Goal: Task Accomplishment & Management: Use online tool/utility

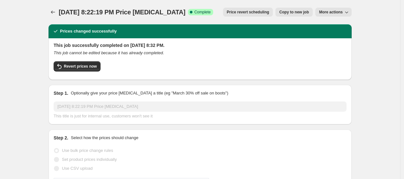
select select "percentage"
select select "collection"
click at [55, 11] on icon "Price change jobs" at bounding box center [53, 12] width 6 height 6
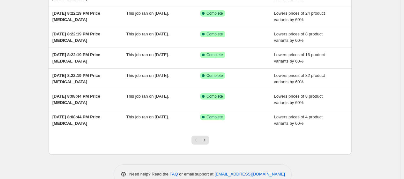
scroll to position [147, 0]
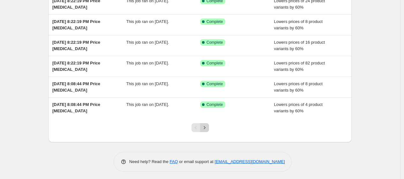
click at [208, 132] on button "Next" at bounding box center [204, 127] width 9 height 9
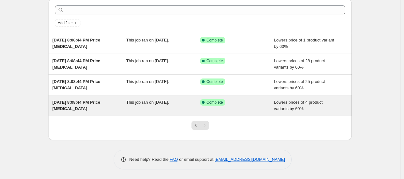
scroll to position [0, 0]
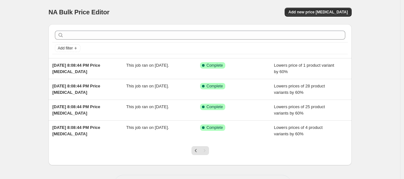
drag, startPoint x: 62, startPoint y: 12, endPoint x: 111, endPoint y: 12, distance: 49.5
click at [111, 12] on div "NA Bulk Price Editor" at bounding box center [122, 12] width 146 height 9
drag, startPoint x: 62, startPoint y: 11, endPoint x: 110, endPoint y: 7, distance: 49.0
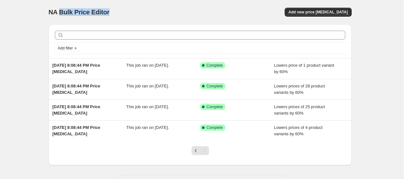
click at [110, 7] on div "NA Bulk Price Editor. This page is ready NA Bulk Price Editor Add new price [ME…" at bounding box center [200, 12] width 303 height 24
drag, startPoint x: 109, startPoint y: 11, endPoint x: 61, endPoint y: 11, distance: 48.2
click at [61, 11] on span "NA Bulk Price Editor" at bounding box center [79, 12] width 61 height 7
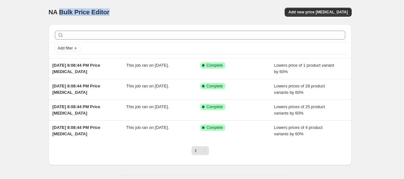
drag, startPoint x: 61, startPoint y: 11, endPoint x: 123, endPoint y: 17, distance: 61.8
click at [123, 17] on div "NA Bulk Price Editor. This page is ready NA Bulk Price Editor Add new price [ME…" at bounding box center [200, 12] width 303 height 24
click at [109, 9] on span "NA Bulk Price Editor" at bounding box center [79, 12] width 61 height 7
drag, startPoint x: 110, startPoint y: 9, endPoint x: 61, endPoint y: 11, distance: 48.5
click at [61, 11] on span "NA Bulk Price Editor" at bounding box center [79, 12] width 61 height 7
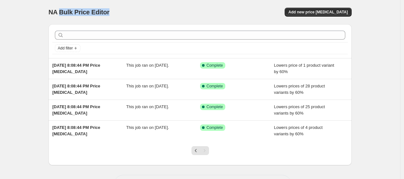
click at [61, 11] on span "NA Bulk Price Editor" at bounding box center [79, 12] width 61 height 7
drag, startPoint x: 61, startPoint y: 11, endPoint x: 116, endPoint y: 10, distance: 55.2
click at [116, 10] on div "NA Bulk Price Editor" at bounding box center [122, 12] width 146 height 9
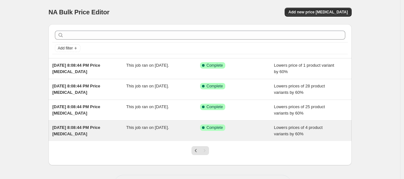
click at [148, 127] on span "This job ran on [DATE]." at bounding box center [147, 127] width 43 height 5
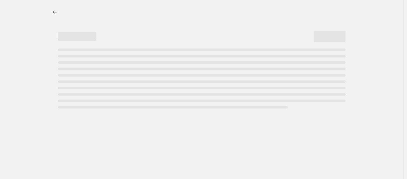
select select "percentage"
select select "collection"
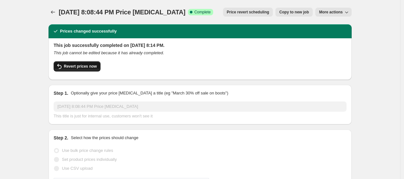
click at [87, 70] on button "Revert prices now" at bounding box center [77, 66] width 47 height 10
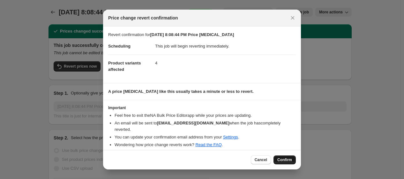
click at [285, 158] on span "Confirm" at bounding box center [284, 159] width 15 height 5
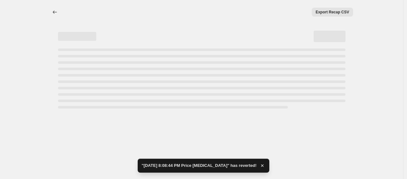
select select "percentage"
select select "collection"
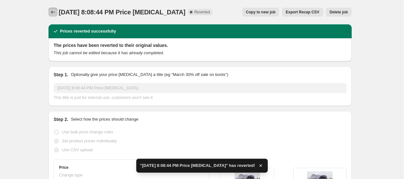
click at [54, 11] on icon "Price change jobs" at bounding box center [53, 12] width 4 height 3
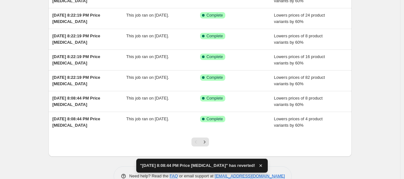
scroll to position [144, 0]
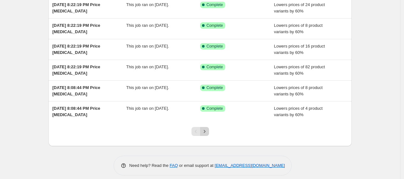
click at [206, 130] on icon "Next" at bounding box center [204, 131] width 6 height 6
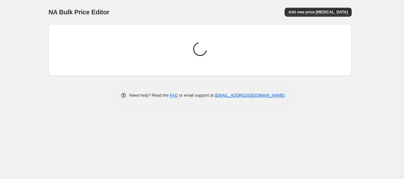
scroll to position [0, 0]
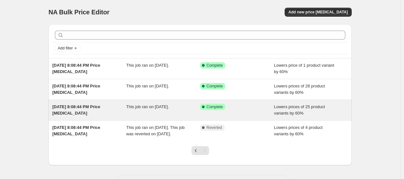
click at [213, 113] on div "Success Complete Complete" at bounding box center [237, 110] width 74 height 13
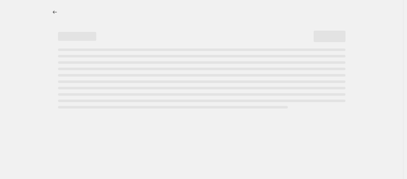
select select "percentage"
select select "collection"
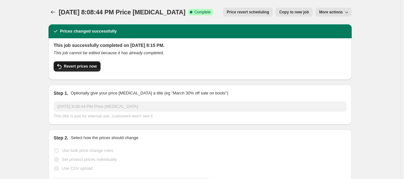
click at [74, 69] on button "Revert prices now" at bounding box center [77, 66] width 47 height 10
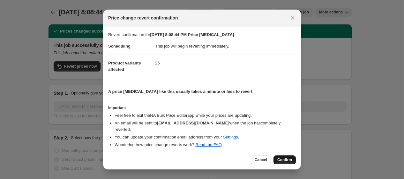
click at [292, 160] on button "Confirm" at bounding box center [284, 159] width 22 height 9
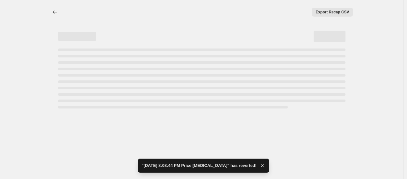
select select "percentage"
select select "collection"
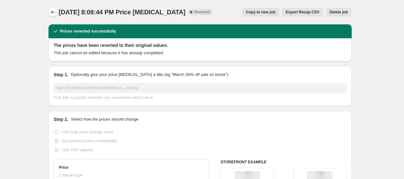
click at [56, 14] on icon "Price change jobs" at bounding box center [53, 12] width 6 height 6
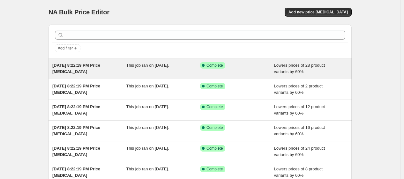
click at [189, 69] on div "This job ran on [DATE]." at bounding box center [163, 68] width 74 height 13
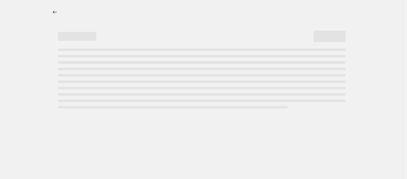
select select "percentage"
select select "collection"
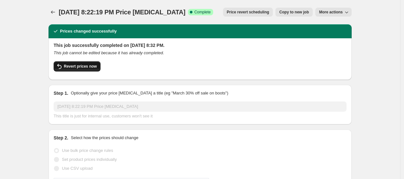
click at [80, 67] on span "Revert prices now" at bounding box center [80, 66] width 33 height 5
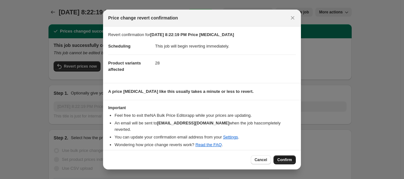
click at [287, 157] on span "Confirm" at bounding box center [284, 159] width 15 height 5
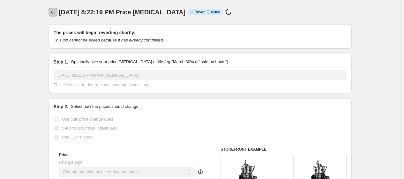
click at [56, 16] on button "Price change jobs" at bounding box center [53, 12] width 9 height 9
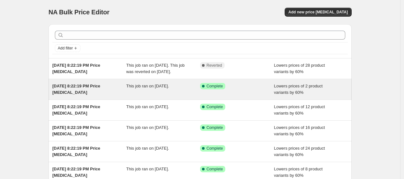
click at [172, 96] on div "This job ran on [DATE]." at bounding box center [163, 89] width 74 height 13
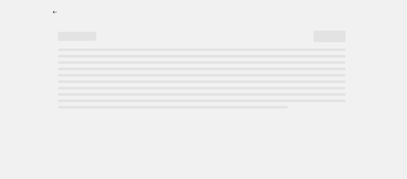
select select "percentage"
select select "collection"
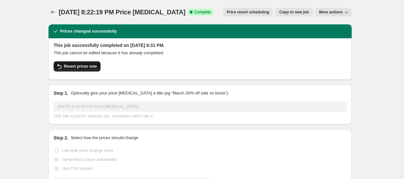
click at [85, 68] on span "Revert prices now" at bounding box center [80, 66] width 33 height 5
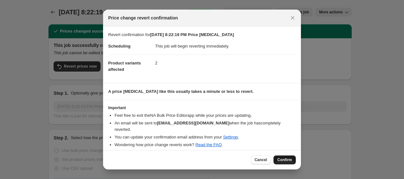
click at [285, 157] on span "Confirm" at bounding box center [284, 159] width 15 height 5
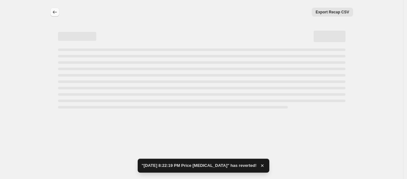
select select "percentage"
select select "collection"
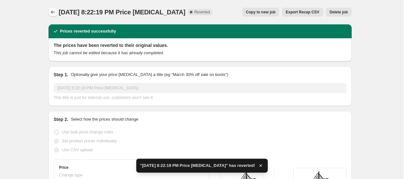
click at [56, 13] on icon "Price change jobs" at bounding box center [53, 12] width 6 height 6
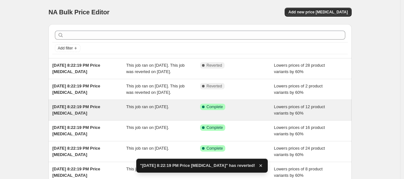
click at [176, 116] on div "This job ran on [DATE]." at bounding box center [163, 110] width 74 height 13
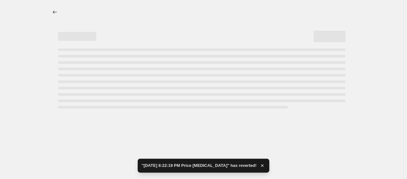
select select "percentage"
select select "collection"
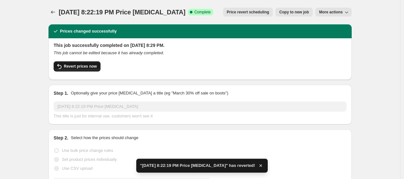
click at [74, 67] on span "Revert prices now" at bounding box center [80, 66] width 33 height 5
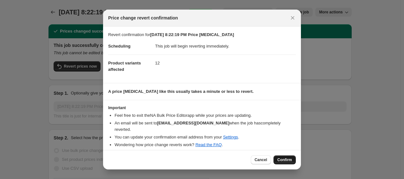
click at [281, 159] on span "Confirm" at bounding box center [284, 159] width 15 height 5
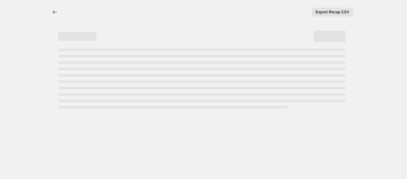
select select "percentage"
select select "collection"
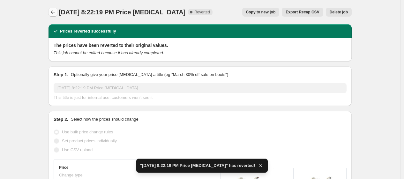
click at [54, 16] on button "Price change jobs" at bounding box center [53, 12] width 9 height 9
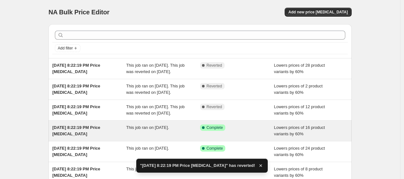
click at [157, 130] on span "This job ran on [DATE]." at bounding box center [147, 127] width 43 height 5
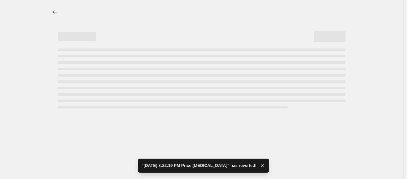
select select "percentage"
select select "collection"
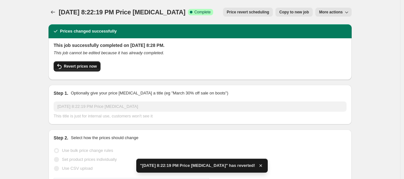
click at [90, 65] on span "Revert prices now" at bounding box center [80, 66] width 33 height 5
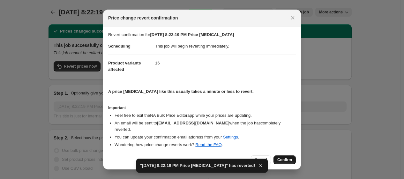
click at [279, 157] on span "Confirm" at bounding box center [284, 159] width 15 height 5
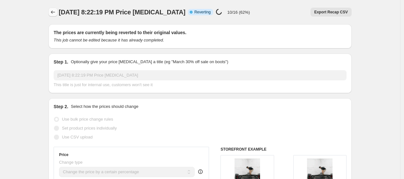
click at [55, 13] on icon "Price change jobs" at bounding box center [53, 12] width 6 height 6
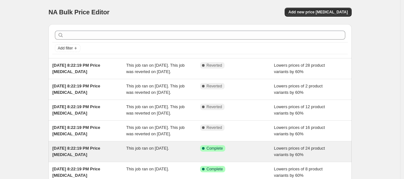
click at [241, 152] on div "Success Complete Complete" at bounding box center [232, 148] width 64 height 6
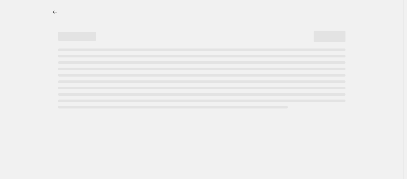
select select "percentage"
select select "collection"
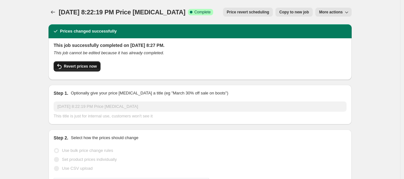
click at [80, 65] on span "Revert prices now" at bounding box center [80, 66] width 33 height 5
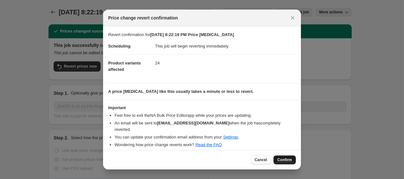
click at [282, 155] on button "Confirm" at bounding box center [284, 159] width 22 height 9
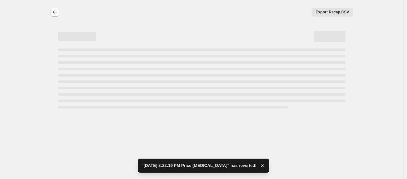
select select "percentage"
select select "collection"
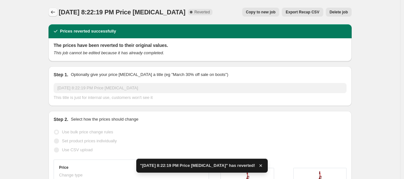
click at [54, 11] on icon "Price change jobs" at bounding box center [53, 12] width 4 height 3
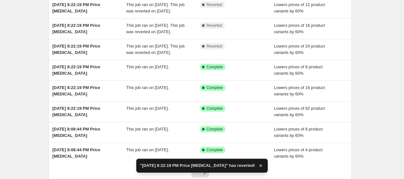
scroll to position [128, 0]
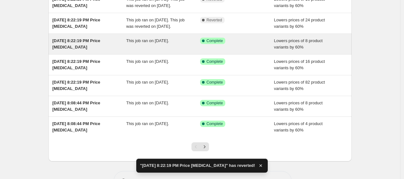
click at [161, 54] on div "[DATE] 8:22:19 PM Price [MEDICAL_DATA] This job ran on [DATE]. Success Complete…" at bounding box center [200, 44] width 303 height 20
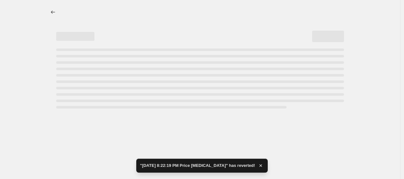
select select "percentage"
select select "collection"
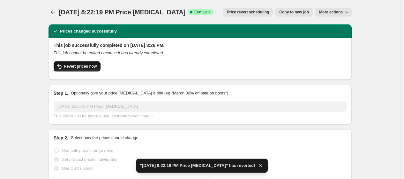
click at [84, 64] on span "Revert prices now" at bounding box center [80, 66] width 33 height 5
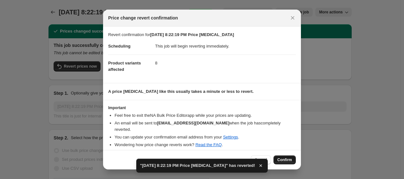
click at [284, 159] on span "Confirm" at bounding box center [284, 159] width 15 height 5
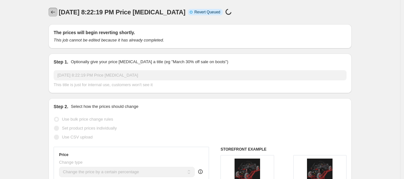
click at [56, 14] on icon "Price change jobs" at bounding box center [53, 12] width 6 height 6
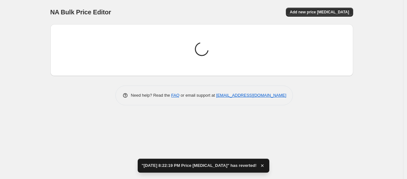
drag, startPoint x: 407, startPoint y: 43, endPoint x: 407, endPoint y: 90, distance: 46.3
click at [404, 90] on html "Home Settings Plans Skip to content NA Bulk Price Editor. This page is ready NA…" at bounding box center [203, 89] width 407 height 179
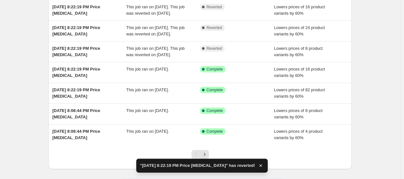
scroll to position [126, 0]
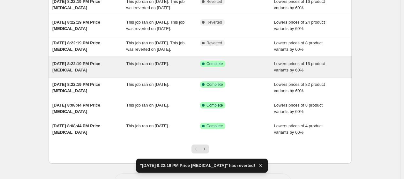
click at [256, 73] on div "Success Complete Complete" at bounding box center [237, 67] width 74 height 13
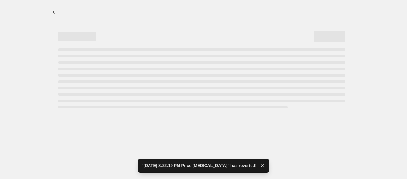
select select "percentage"
select select "collection"
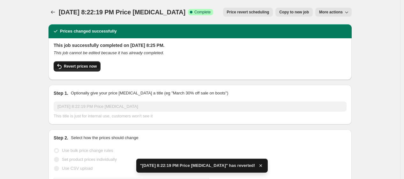
click at [87, 64] on span "Revert prices now" at bounding box center [80, 66] width 33 height 5
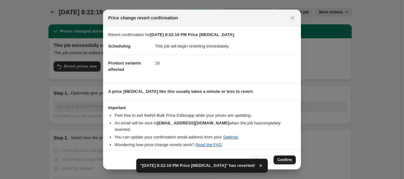
click at [283, 159] on span "Confirm" at bounding box center [284, 159] width 15 height 5
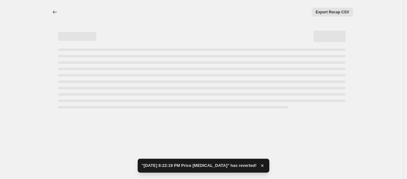
select select "percentage"
select select "collection"
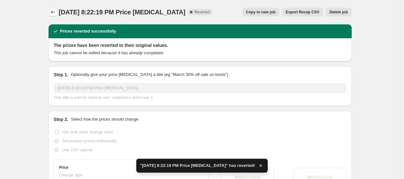
click at [55, 15] on icon "Price change jobs" at bounding box center [53, 12] width 6 height 6
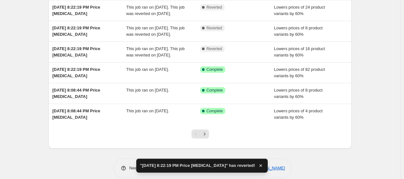
scroll to position [148, 0]
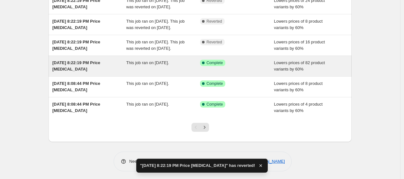
click at [246, 76] on div "[DATE] 8:22:19 PM Price [MEDICAL_DATA] This job ran on [DATE]. Success Complete…" at bounding box center [200, 66] width 303 height 20
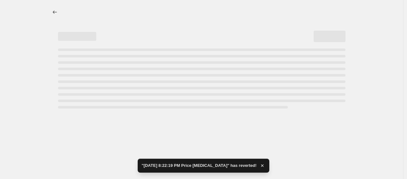
select select "percentage"
select select "collection"
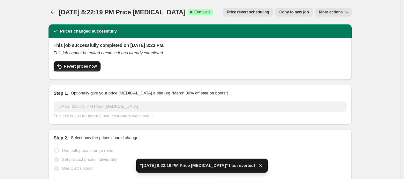
click at [76, 65] on span "Revert prices now" at bounding box center [80, 66] width 33 height 5
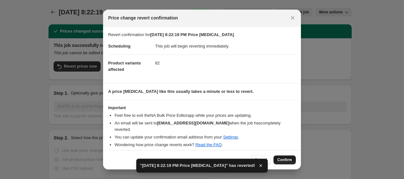
click at [289, 159] on span "Confirm" at bounding box center [284, 159] width 15 height 5
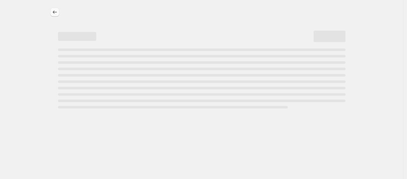
select select "percentage"
select select "collection"
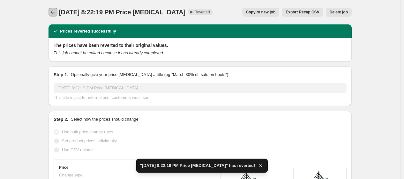
click at [56, 13] on icon "Price change jobs" at bounding box center [53, 12] width 6 height 6
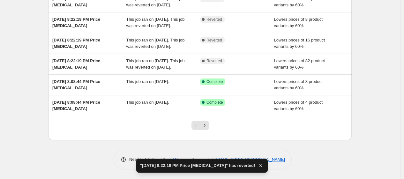
scroll to position [196, 0]
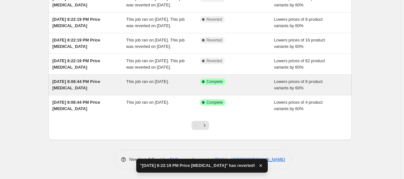
click at [240, 85] on div "Success Complete Complete" at bounding box center [232, 81] width 64 height 6
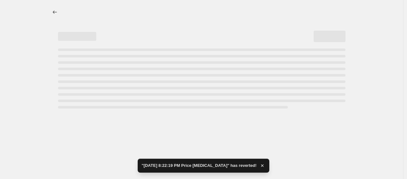
select select "percentage"
select select "collection"
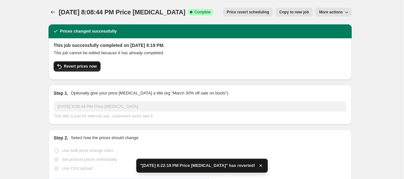
click at [87, 69] on button "Revert prices now" at bounding box center [77, 66] width 47 height 10
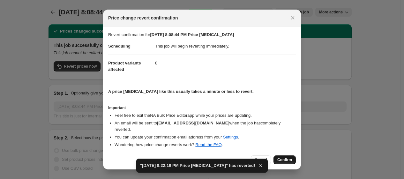
click at [282, 158] on span "Confirm" at bounding box center [284, 159] width 15 height 5
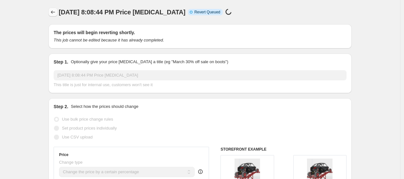
click at [57, 13] on button "Price change jobs" at bounding box center [53, 12] width 9 height 9
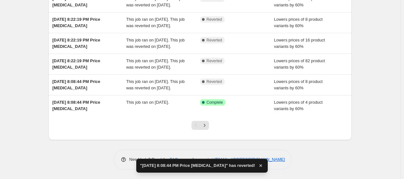
scroll to position [207, 0]
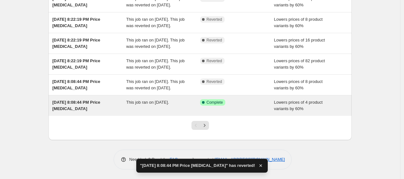
click at [276, 105] on span "Lowers prices of 4 product variants by 60%" at bounding box center [298, 105] width 49 height 11
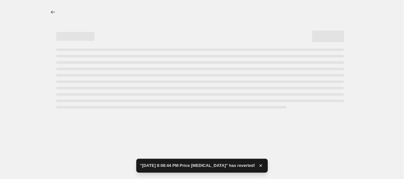
select select "percentage"
select select "collection"
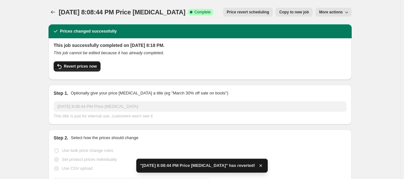
click at [90, 65] on span "Revert prices now" at bounding box center [80, 66] width 33 height 5
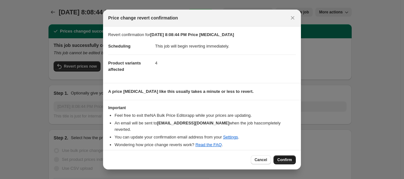
click at [286, 160] on span "Confirm" at bounding box center [284, 159] width 15 height 5
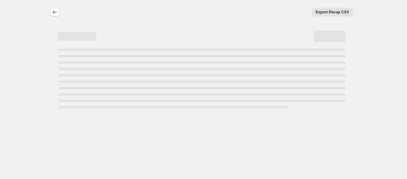
select select "percentage"
select select "collection"
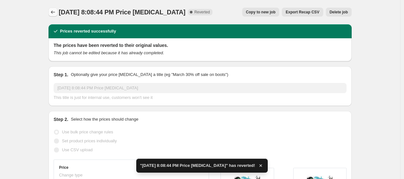
click at [53, 13] on icon "Price change jobs" at bounding box center [53, 12] width 6 height 6
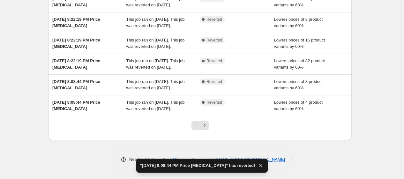
scroll to position [214, 0]
click at [209, 129] on button "Next" at bounding box center [204, 125] width 9 height 9
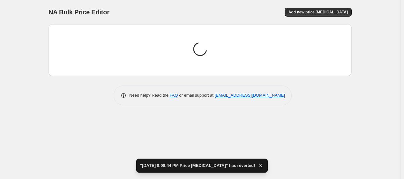
scroll to position [0, 0]
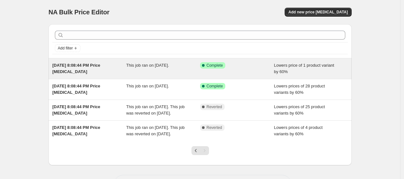
click at [165, 70] on div "This job ran on [DATE]." at bounding box center [163, 68] width 74 height 13
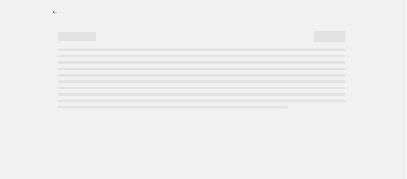
select select "percentage"
select select "collection"
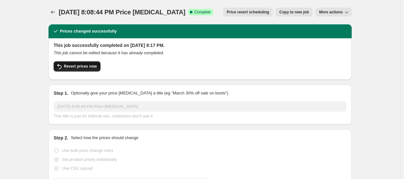
click at [98, 67] on button "Revert prices now" at bounding box center [77, 66] width 47 height 10
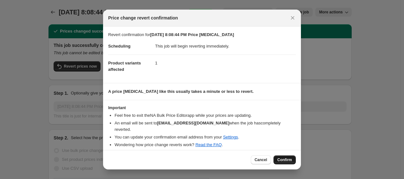
click at [283, 157] on span "Confirm" at bounding box center [284, 159] width 15 height 5
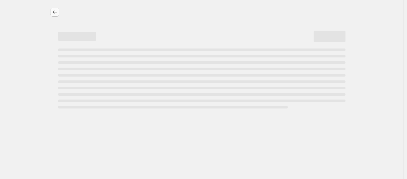
select select "percentage"
select select "collection"
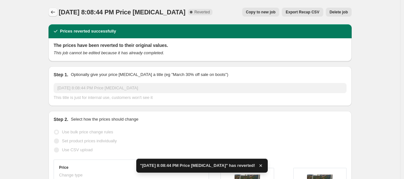
click at [56, 13] on icon "Price change jobs" at bounding box center [53, 12] width 6 height 6
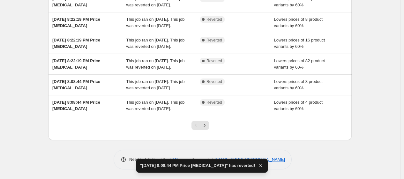
scroll to position [214, 0]
click at [208, 127] on icon "Next" at bounding box center [204, 125] width 6 height 6
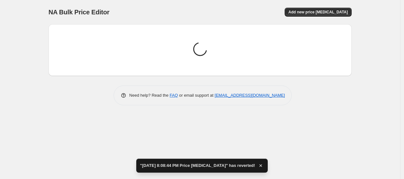
scroll to position [0, 0]
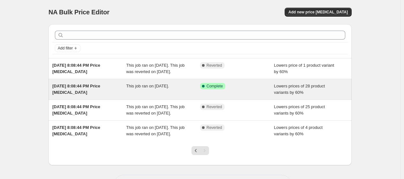
click at [214, 89] on span "Complete" at bounding box center [214, 86] width 16 height 5
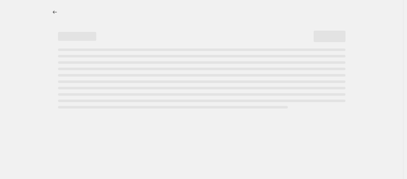
select select "percentage"
select select "collection"
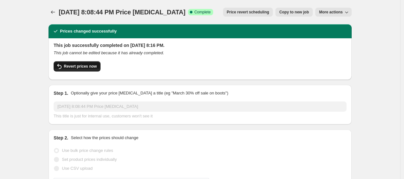
click at [86, 66] on span "Revert prices now" at bounding box center [80, 66] width 33 height 5
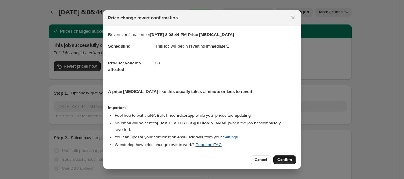
click at [285, 157] on span "Confirm" at bounding box center [284, 159] width 15 height 5
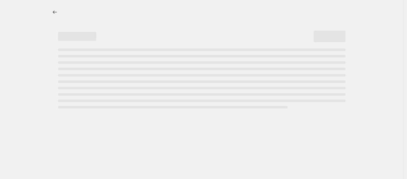
select select "percentage"
select select "collection"
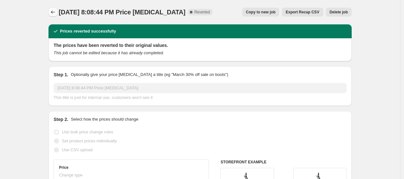
click at [53, 11] on icon "Price change jobs" at bounding box center [53, 12] width 6 height 6
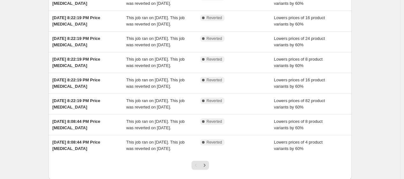
scroll to position [214, 0]
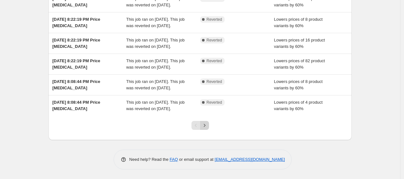
click at [204, 123] on icon "Next" at bounding box center [204, 125] width 6 height 6
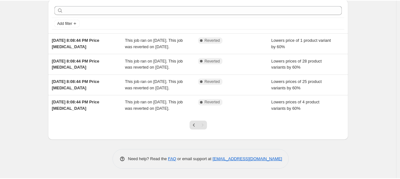
scroll to position [5, 0]
